Goal: Task Accomplishment & Management: Use online tool/utility

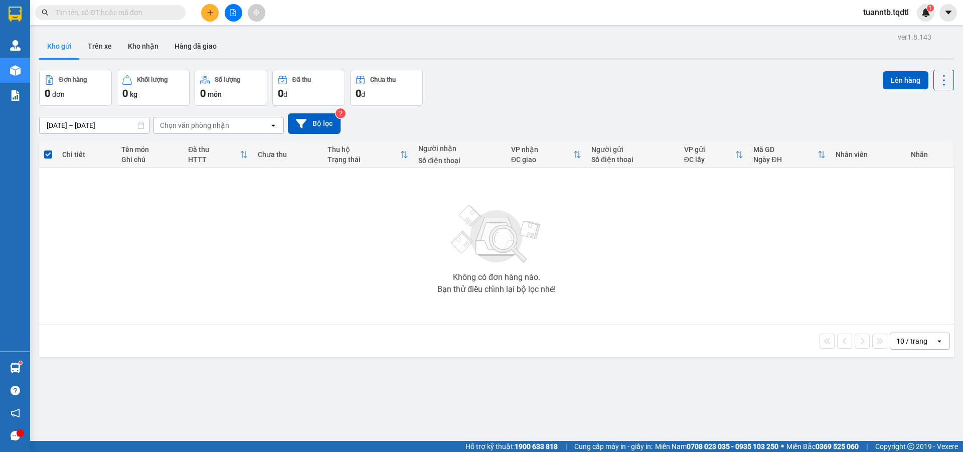
click at [233, 16] on button at bounding box center [234, 13] width 18 height 18
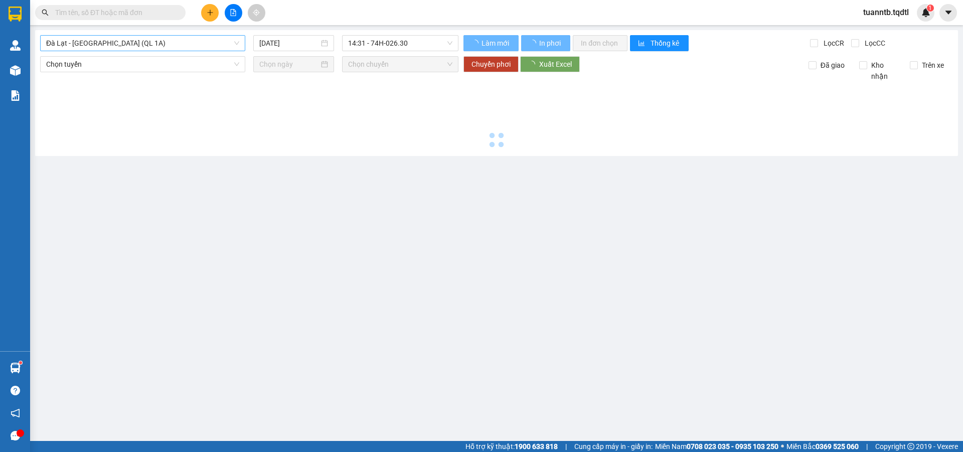
click at [182, 41] on span "Đà Lạt - [GEOGRAPHIC_DATA] (QL 1A)" at bounding box center [142, 43] width 193 height 15
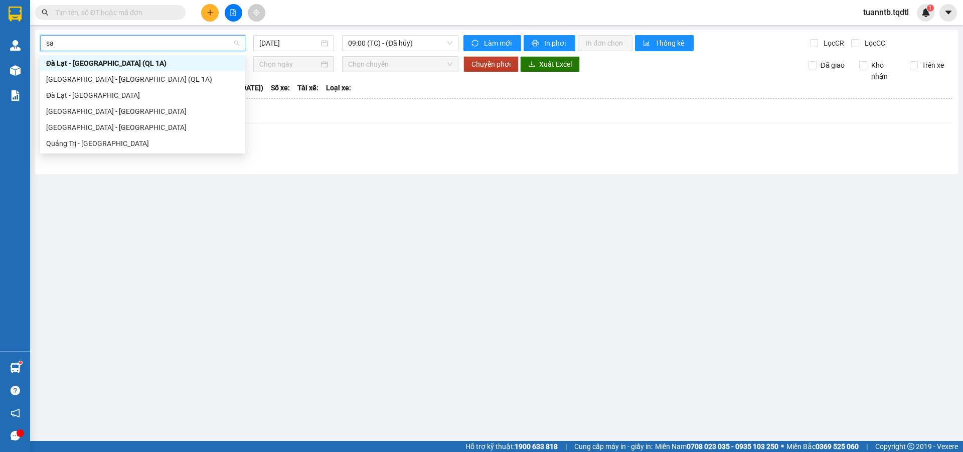
type input "sai"
click at [75, 113] on div "[GEOGRAPHIC_DATA] - [GEOGRAPHIC_DATA]" at bounding box center [142, 111] width 193 height 11
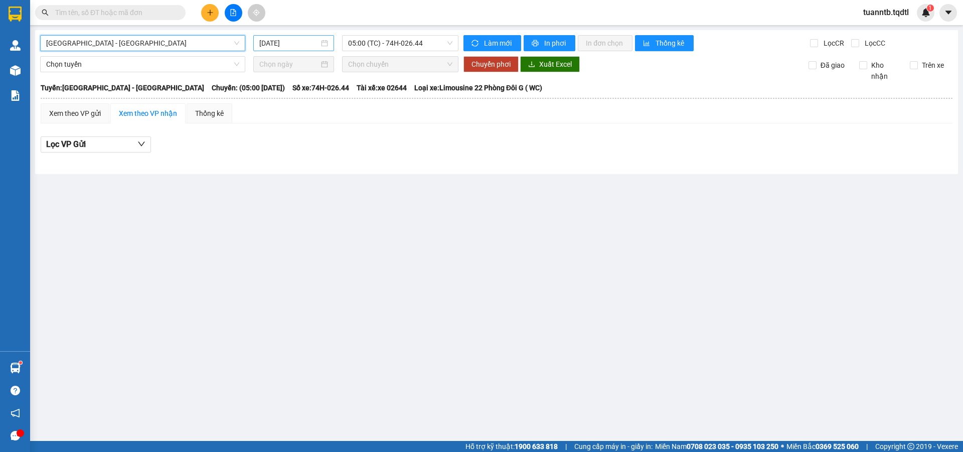
click at [305, 38] on input "[DATE]" at bounding box center [289, 43] width 60 height 11
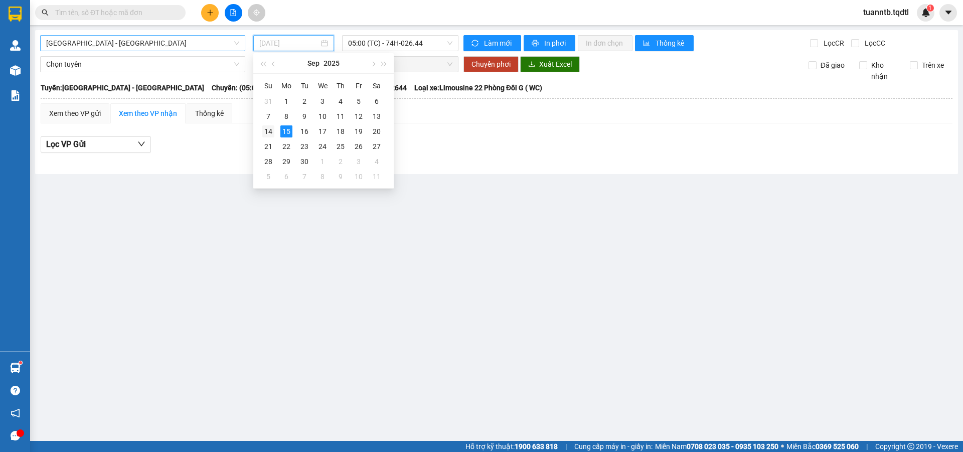
click at [272, 130] on div "14" at bounding box center [268, 131] width 12 height 12
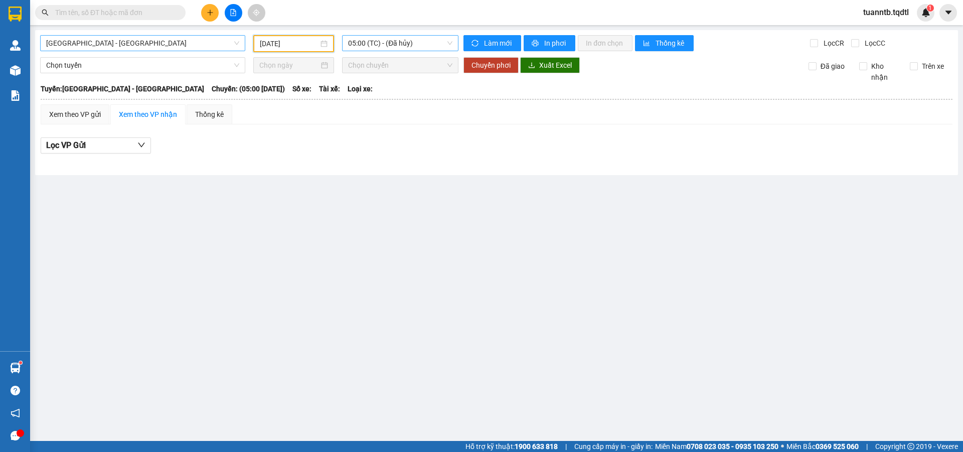
click at [403, 43] on span "05:00 (TC) - (Đã hủy)" at bounding box center [400, 43] width 104 height 15
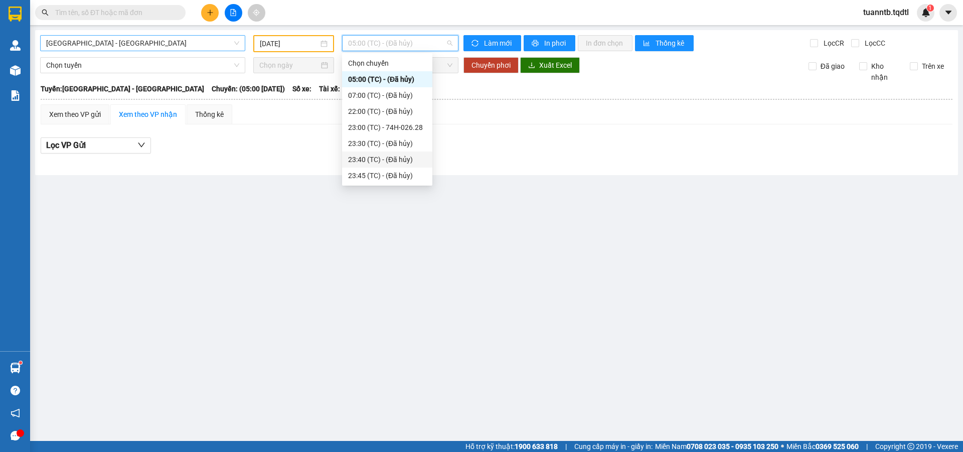
scroll to position [16, 0]
click at [407, 179] on div "23:59 (TC) - 43H-173.24" at bounding box center [387, 175] width 78 height 11
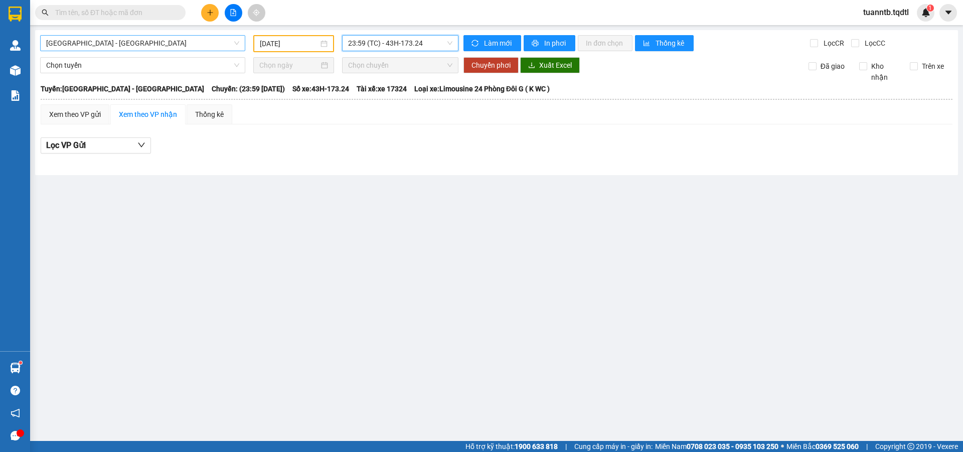
click at [397, 48] on span "23:59 (TC) - 43H-173.24" at bounding box center [400, 43] width 104 height 15
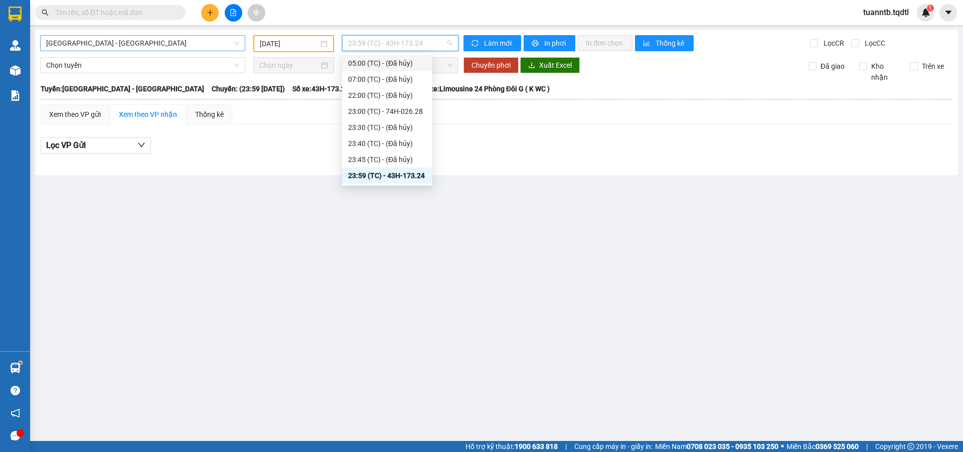
click at [297, 40] on input "[DATE]" at bounding box center [289, 43] width 59 height 11
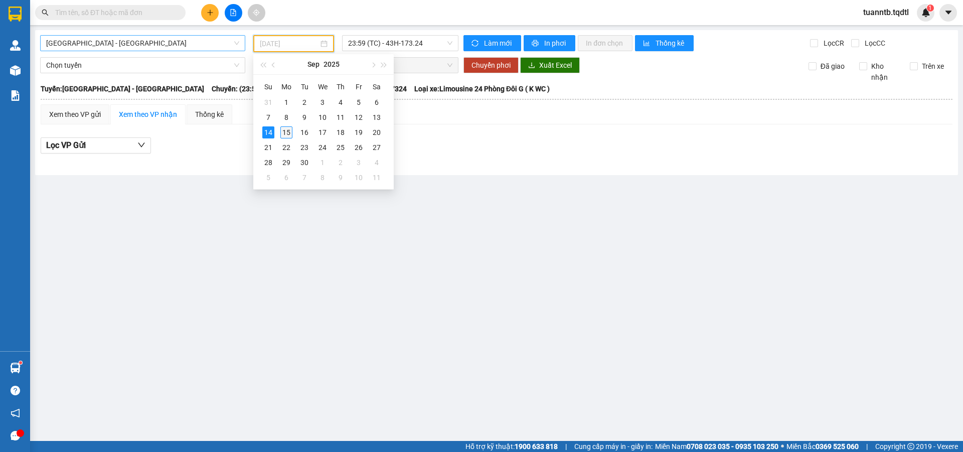
click at [291, 129] on div "15" at bounding box center [286, 132] width 12 height 12
type input "[DATE]"
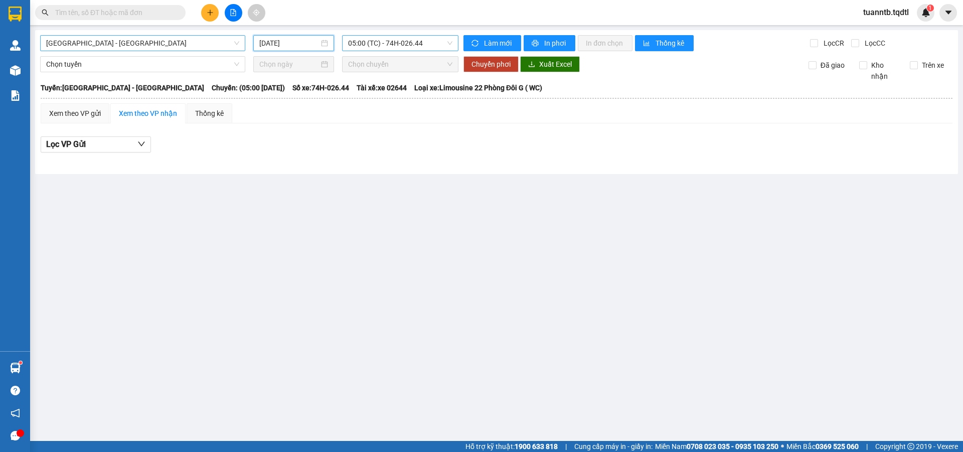
click at [382, 46] on span "05:00 (TC) - 74H-026.44" at bounding box center [400, 43] width 104 height 15
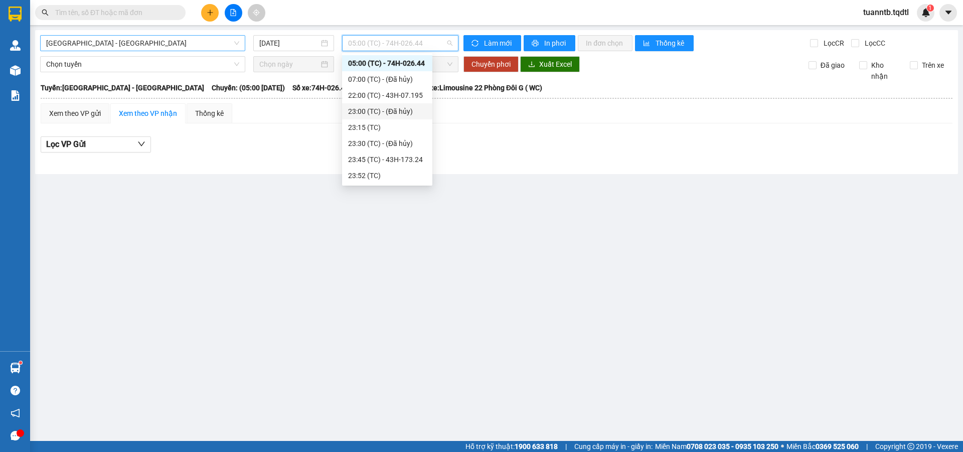
click at [409, 97] on div "22:00 (TC) - 43H-07.195" at bounding box center [387, 95] width 78 height 11
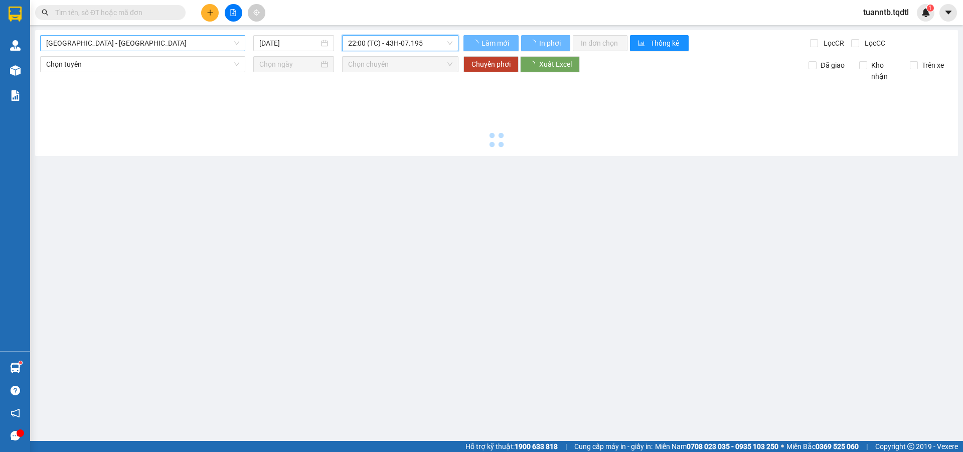
click at [414, 42] on span "22:00 (TC) - 43H-07.195" at bounding box center [400, 43] width 104 height 15
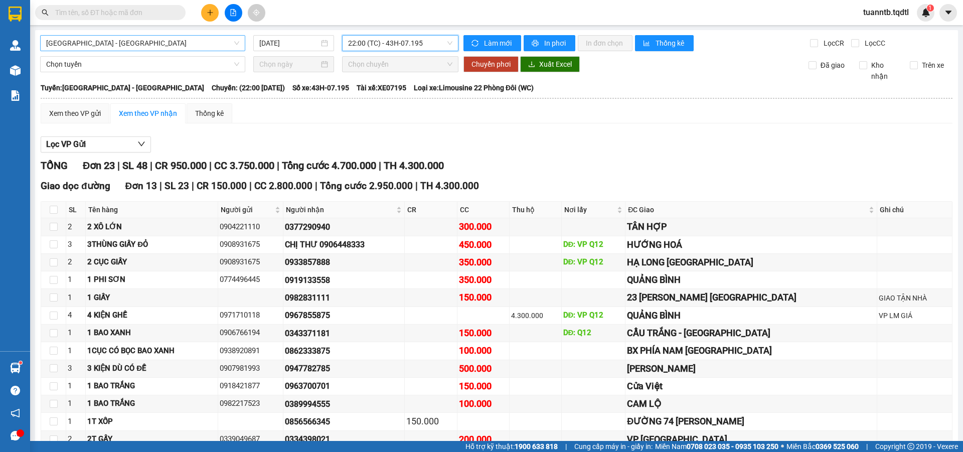
click at [428, 43] on span "22:00 (TC) - 43H-07.195" at bounding box center [400, 43] width 104 height 15
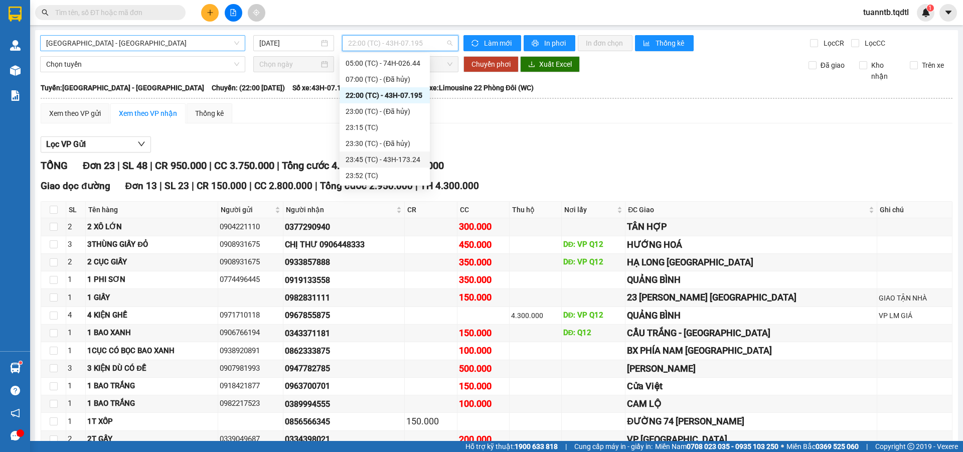
drag, startPoint x: 411, startPoint y: 161, endPoint x: 418, endPoint y: 152, distance: 11.0
click at [411, 161] on div "23:45 (TC) - 43H-173.24" at bounding box center [385, 159] width 78 height 11
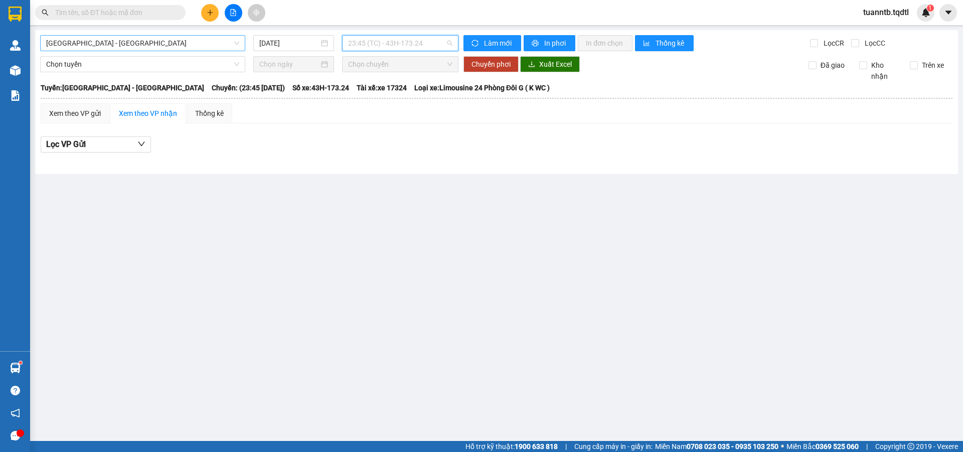
click at [430, 40] on span "23:45 (TC) - 43H-173.24" at bounding box center [400, 43] width 104 height 15
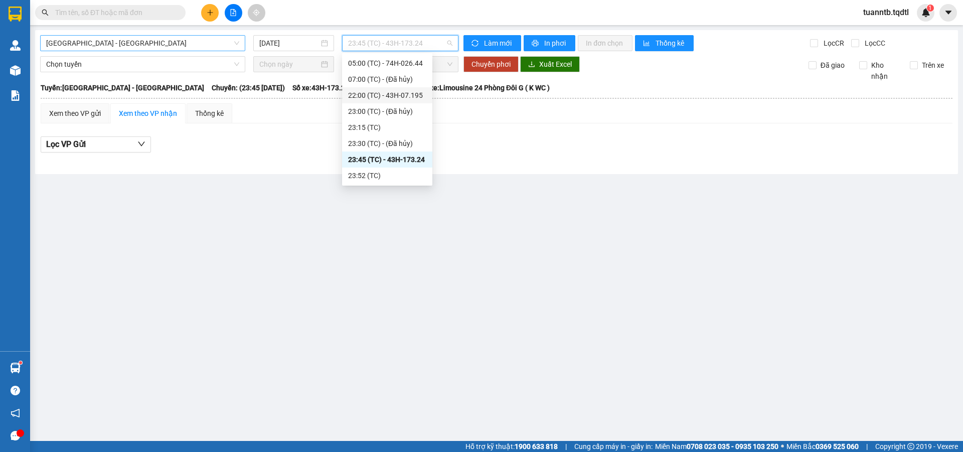
click at [420, 95] on div "22:00 (TC) - 43H-07.195" at bounding box center [387, 95] width 78 height 11
